Goal: Check status

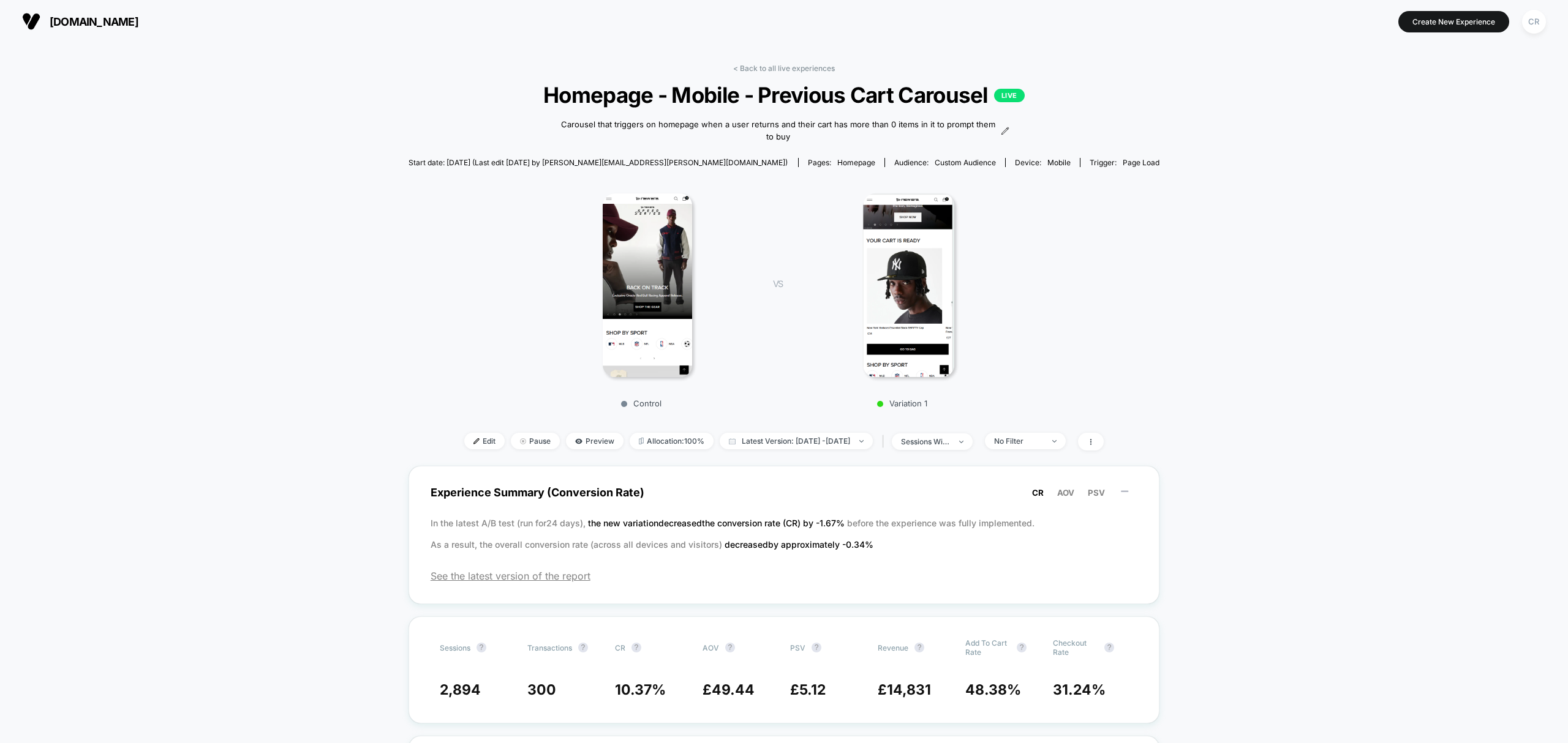
click at [103, 35] on section "[DOMAIN_NAME]" at bounding box center [270, 21] width 504 height 31
click at [103, 22] on span "[DOMAIN_NAME]" at bounding box center [94, 21] width 89 height 12
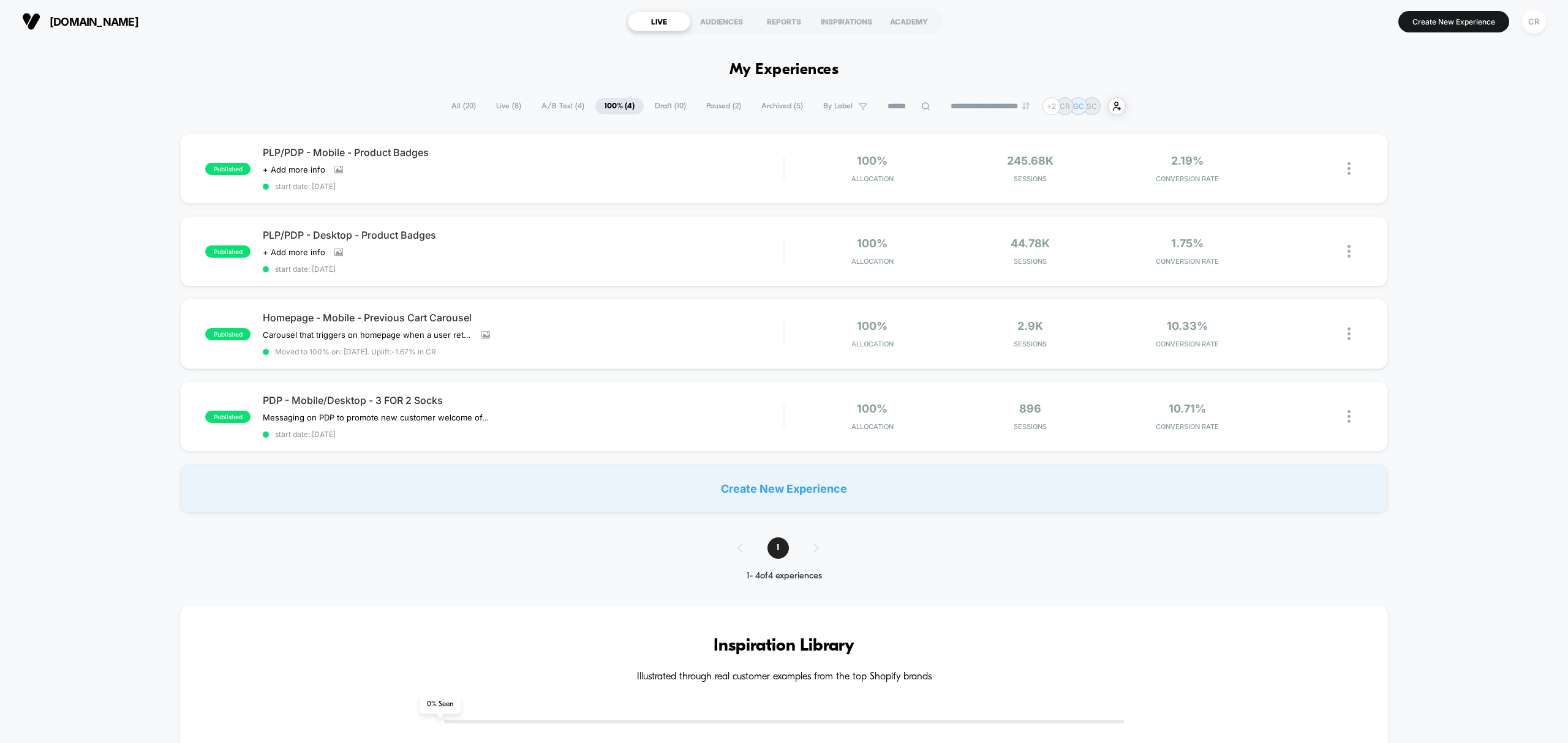
click at [560, 104] on span "A/B Test ( 4 )" at bounding box center [563, 106] width 61 height 16
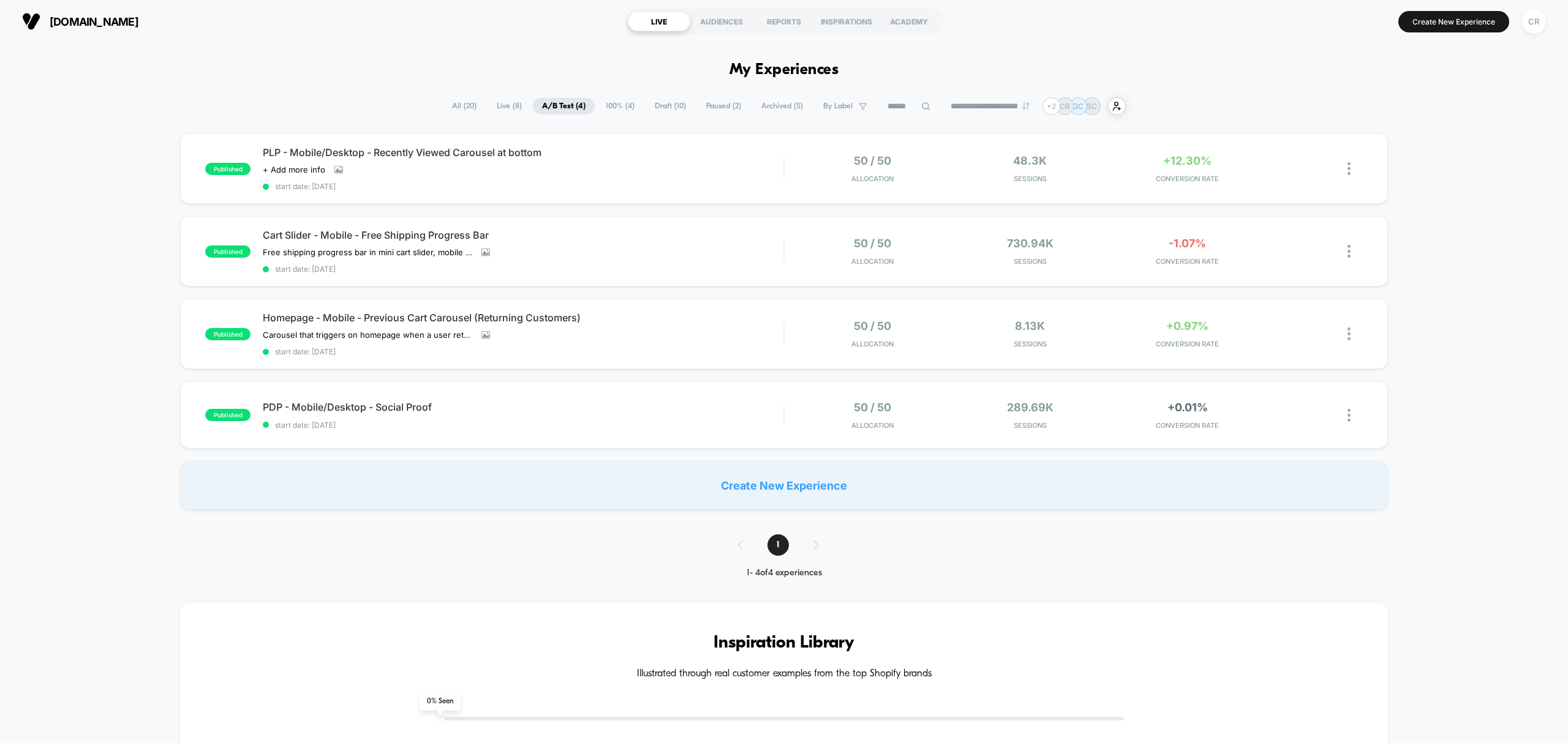
click at [1184, 419] on div "+0.01% CONVERSION RATE" at bounding box center [1187, 415] width 151 height 29
